Goal: Find contact information: Find contact information

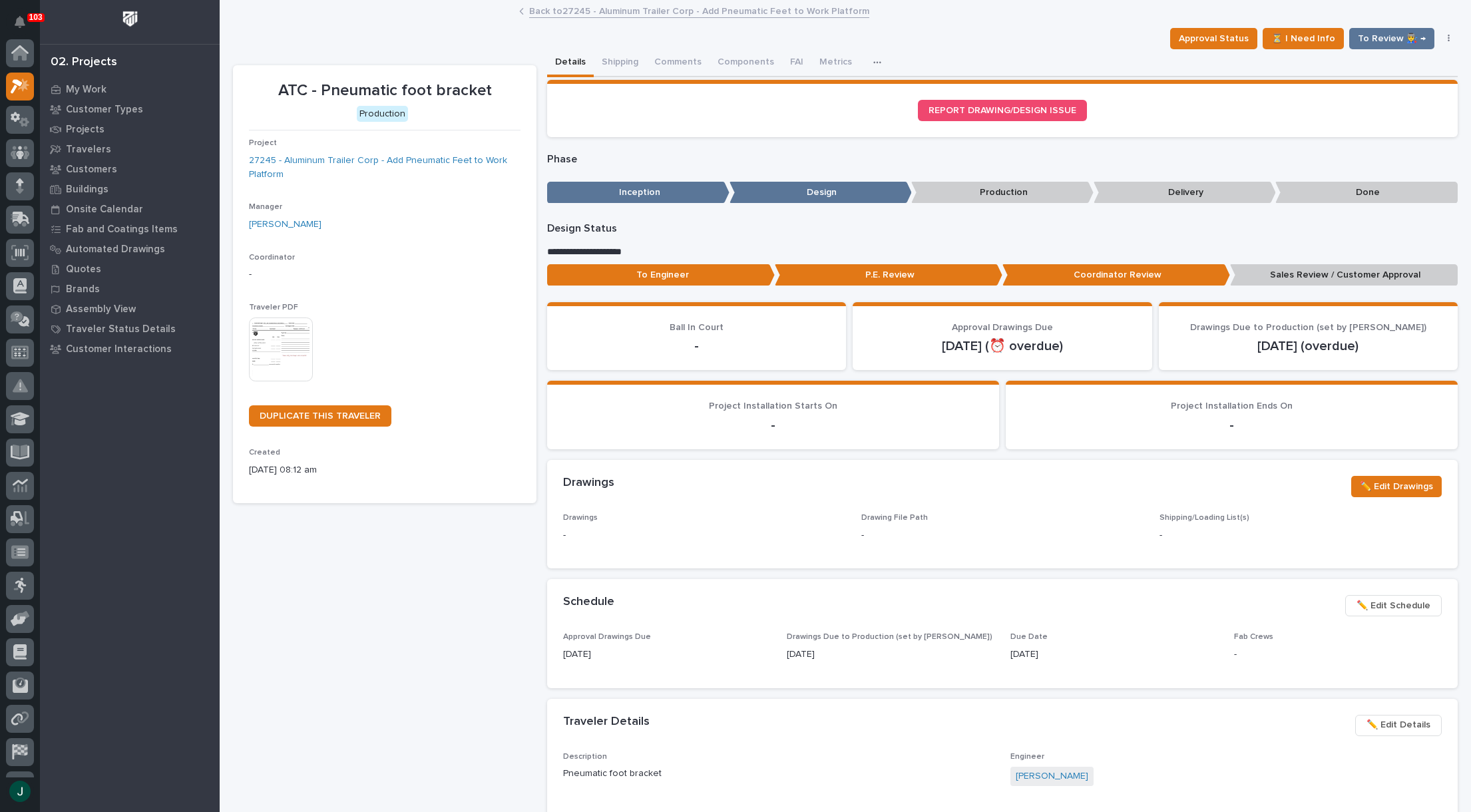
scroll to position [33, 0]
click at [31, 120] on div at bounding box center [20, 120] width 28 height 28
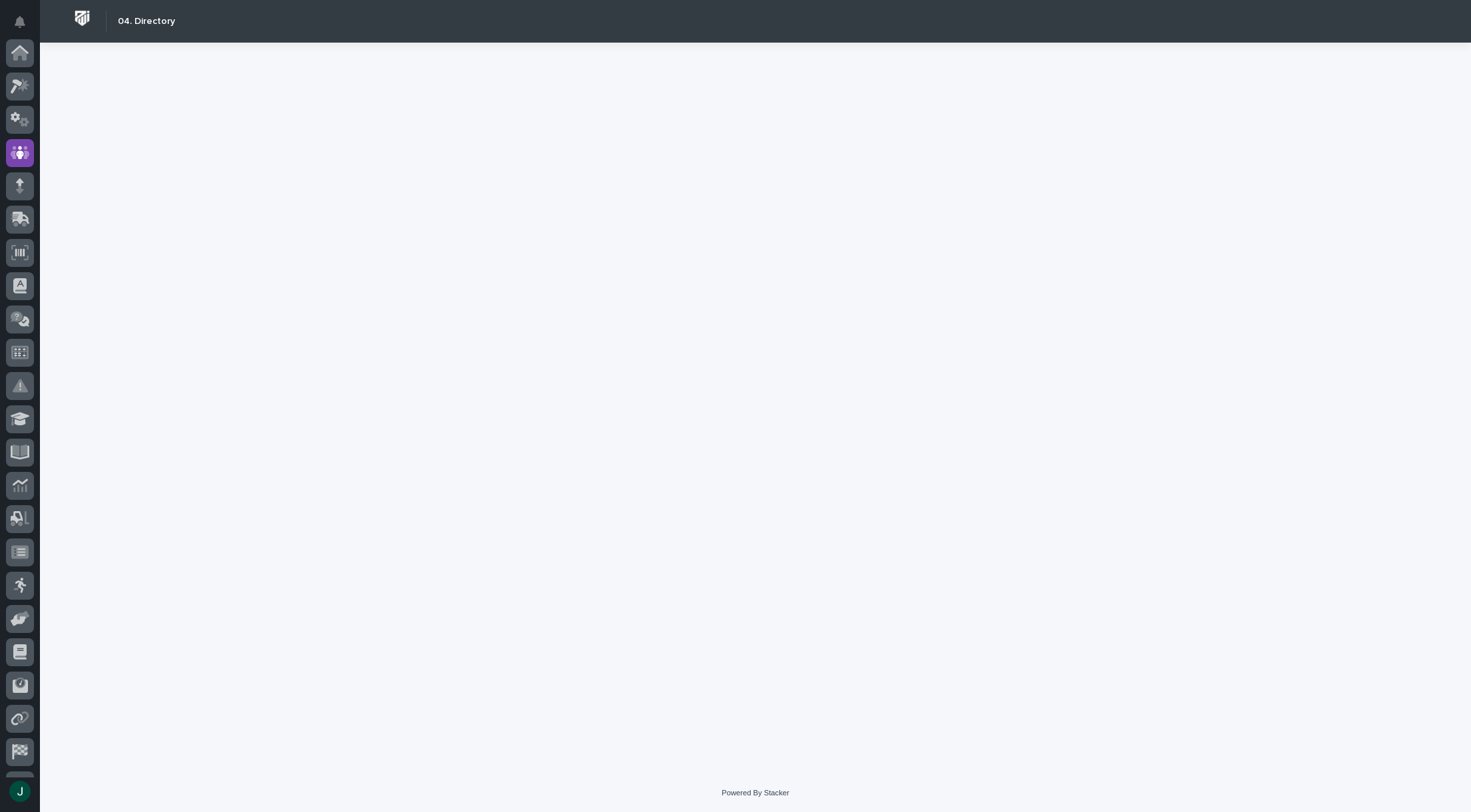
scroll to position [94, 0]
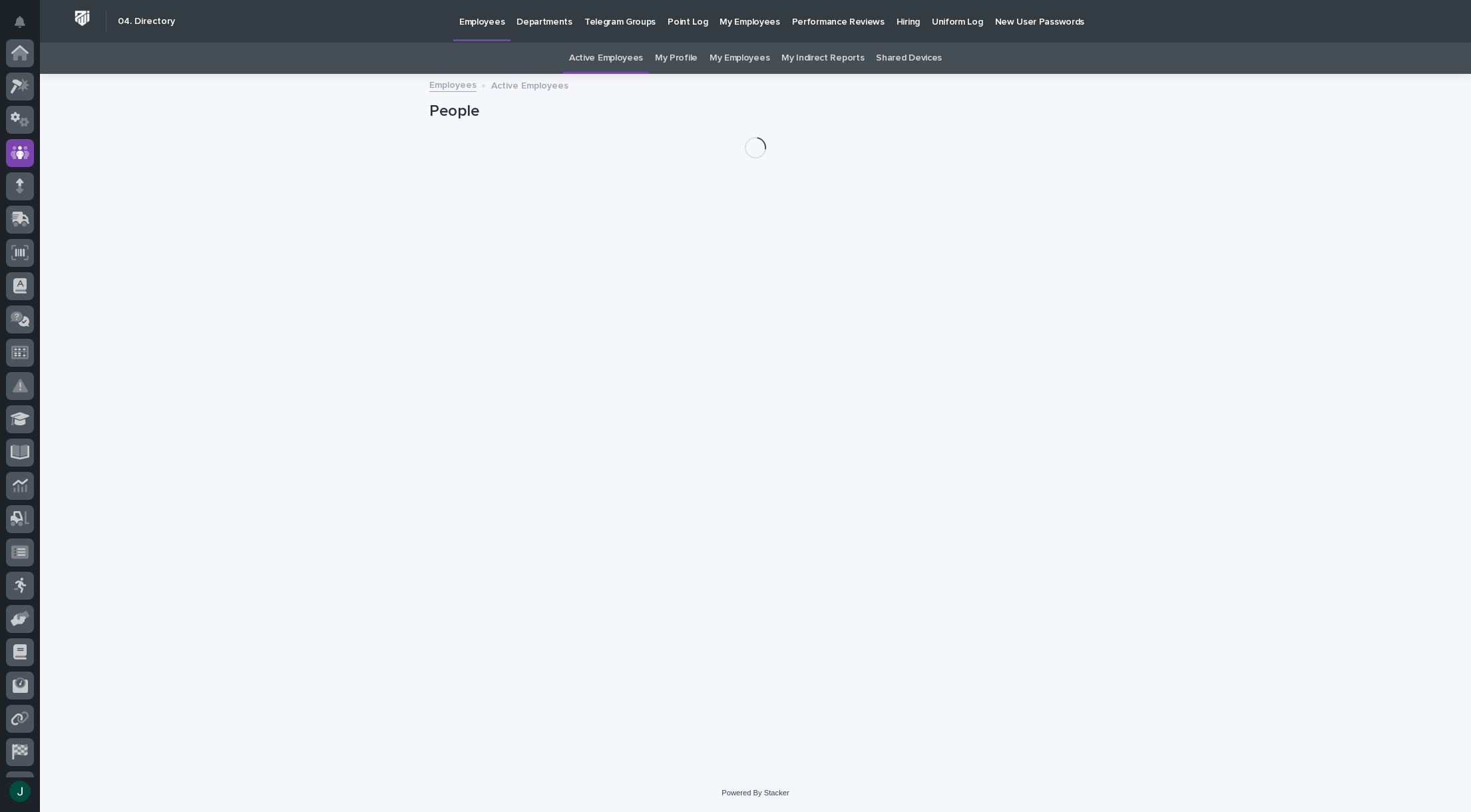
scroll to position [94, 0]
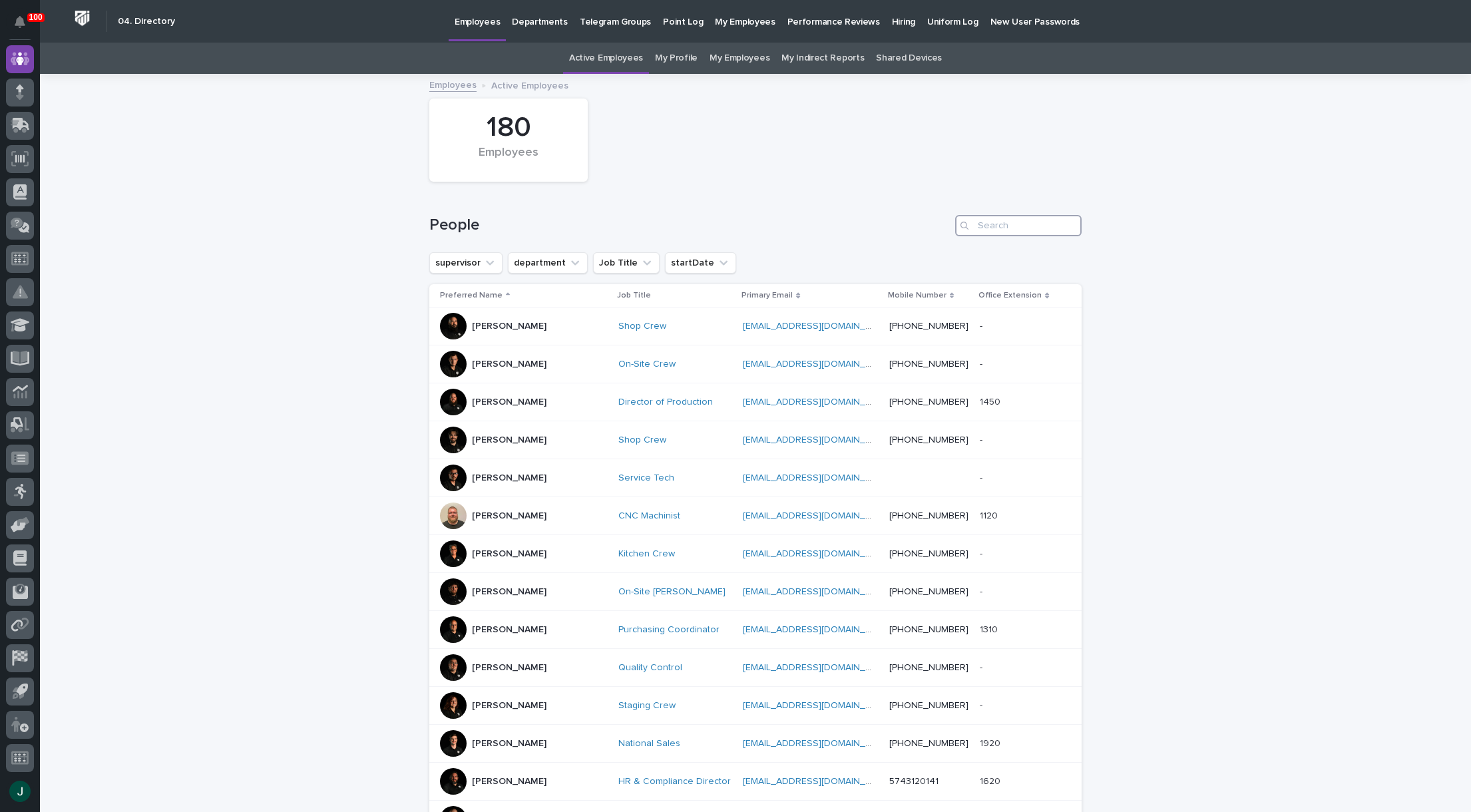
click at [1003, 223] on input "Search" at bounding box center [1019, 226] width 127 height 21
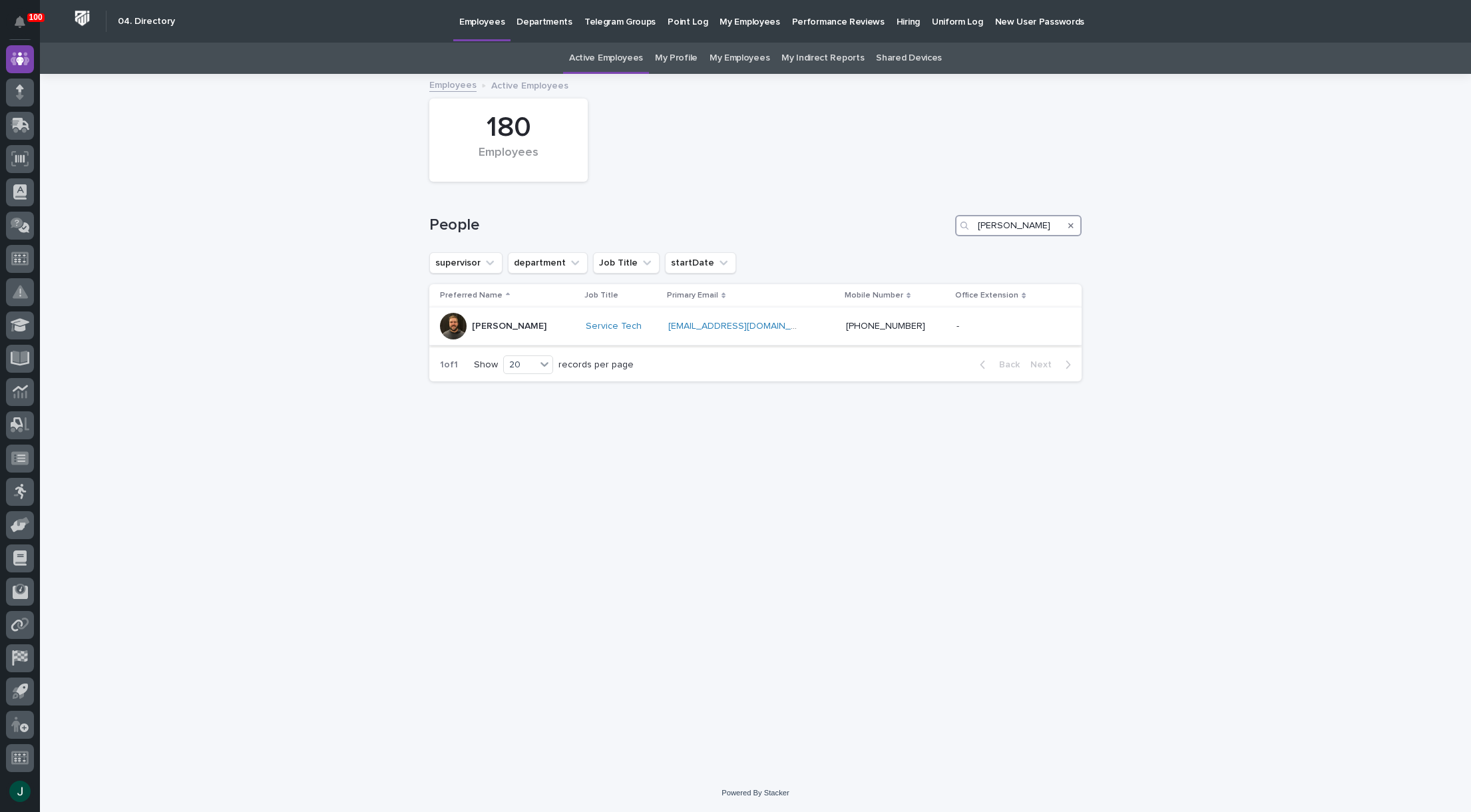
type input "[PERSON_NAME]"
click at [510, 326] on p "[PERSON_NAME]" at bounding box center [508, 326] width 74 height 11
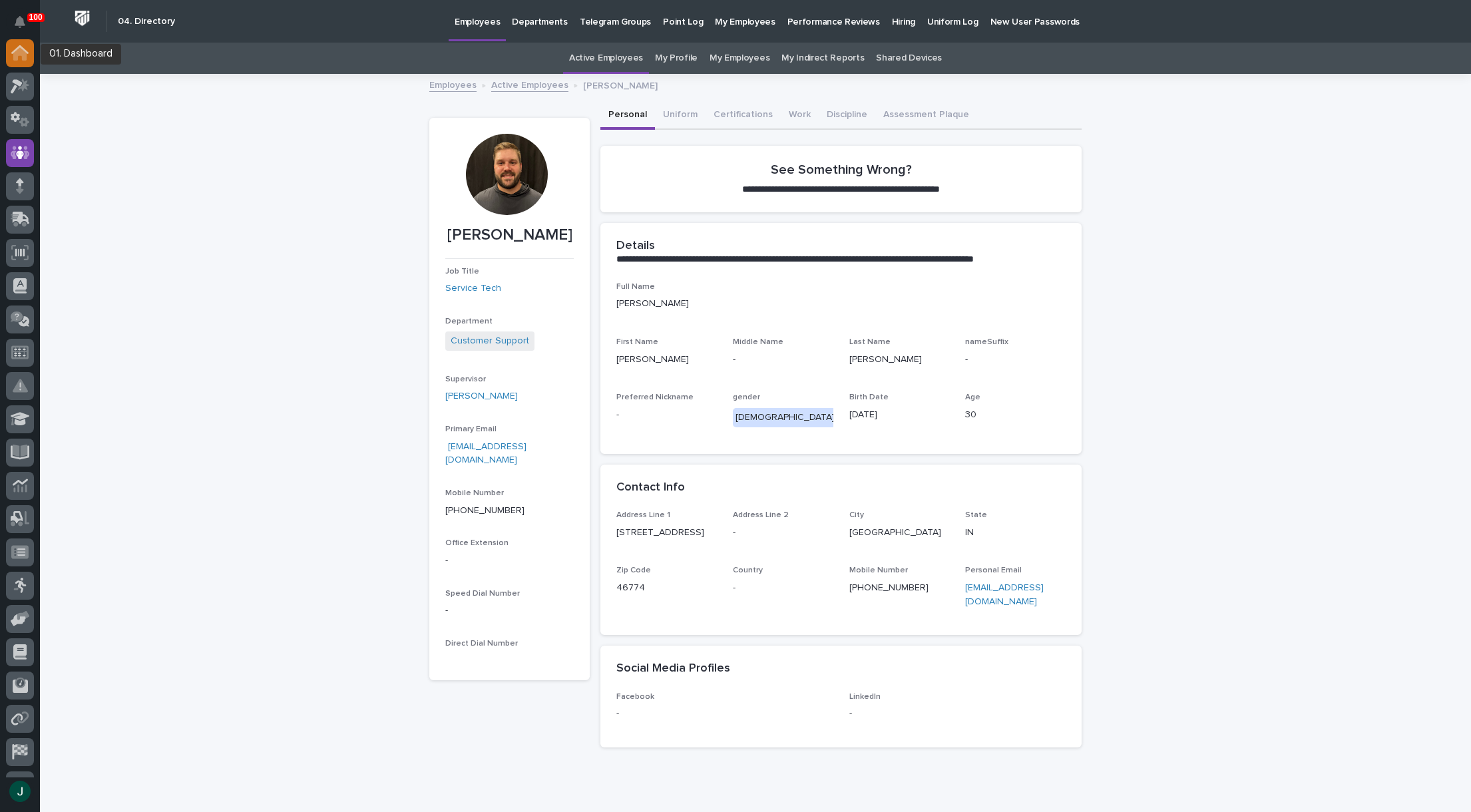
click at [23, 50] on icon at bounding box center [19, 53] width 13 height 13
